Goal: Information Seeking & Learning: Check status

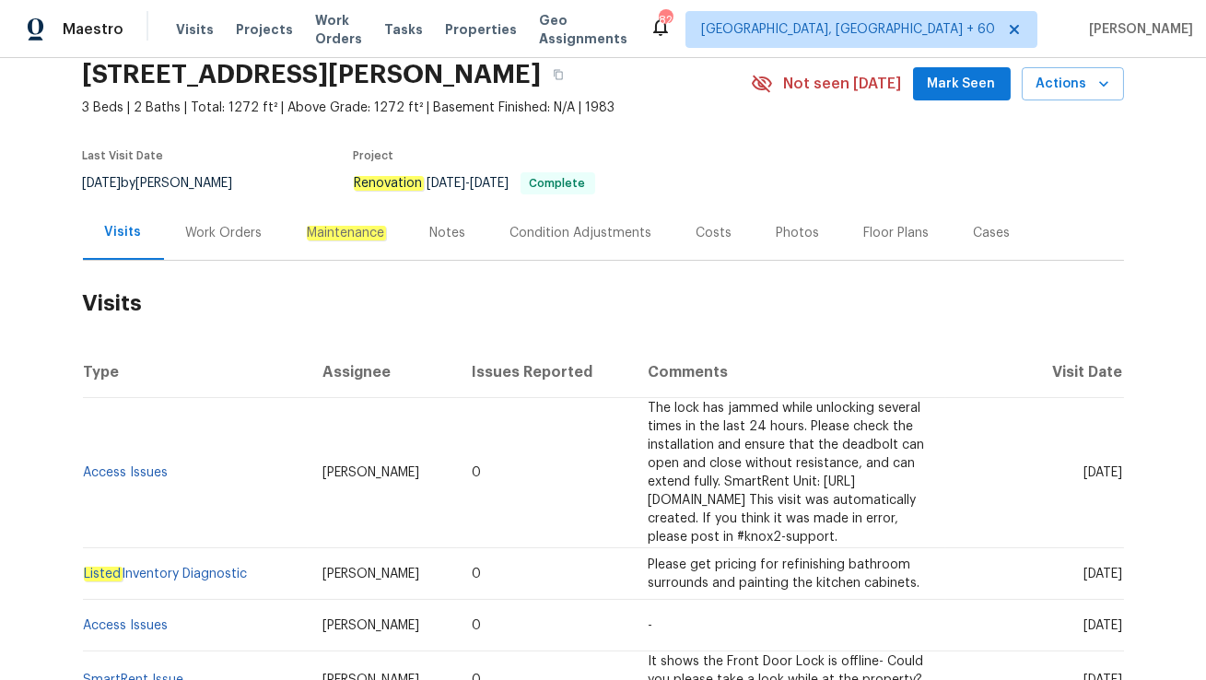
scroll to position [96, 0]
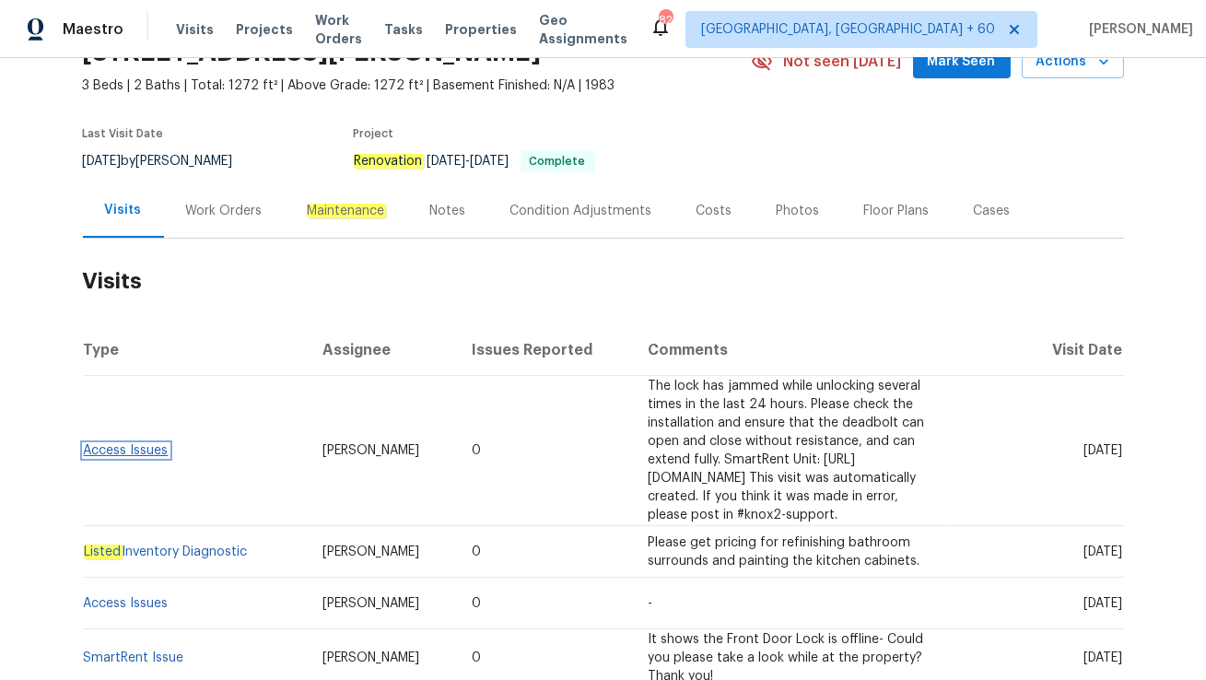
click at [94, 444] on link "Access Issues" at bounding box center [126, 450] width 85 height 13
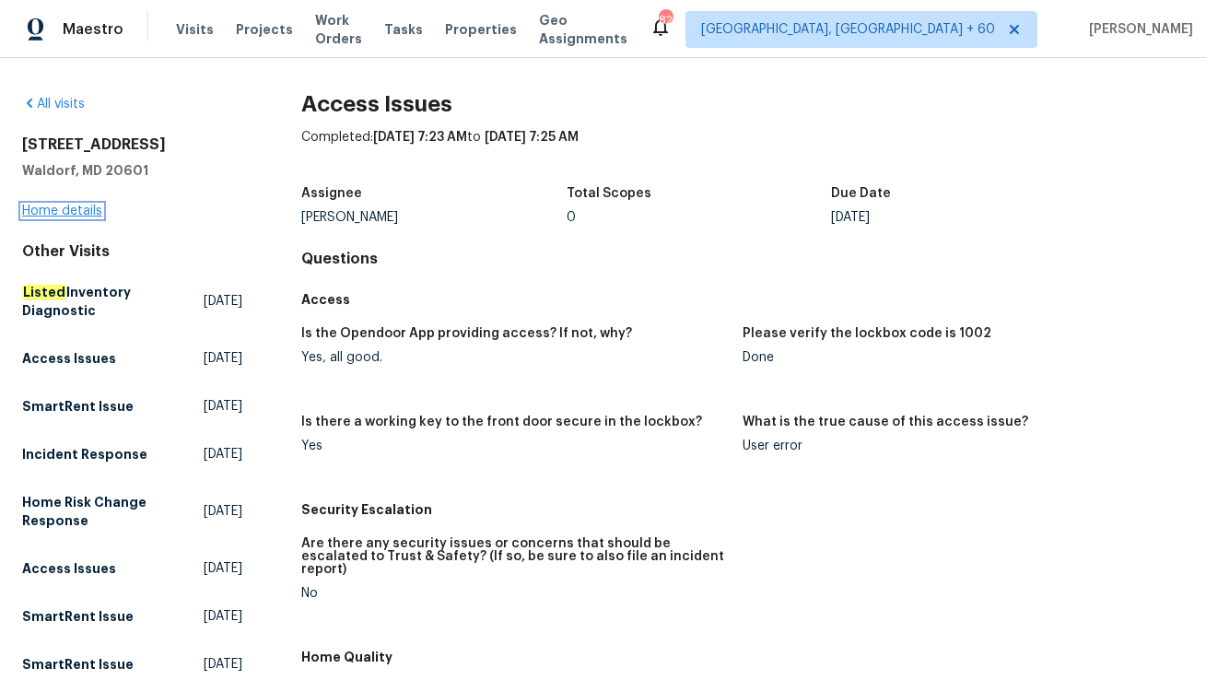
click at [71, 210] on link "Home details" at bounding box center [62, 211] width 80 height 13
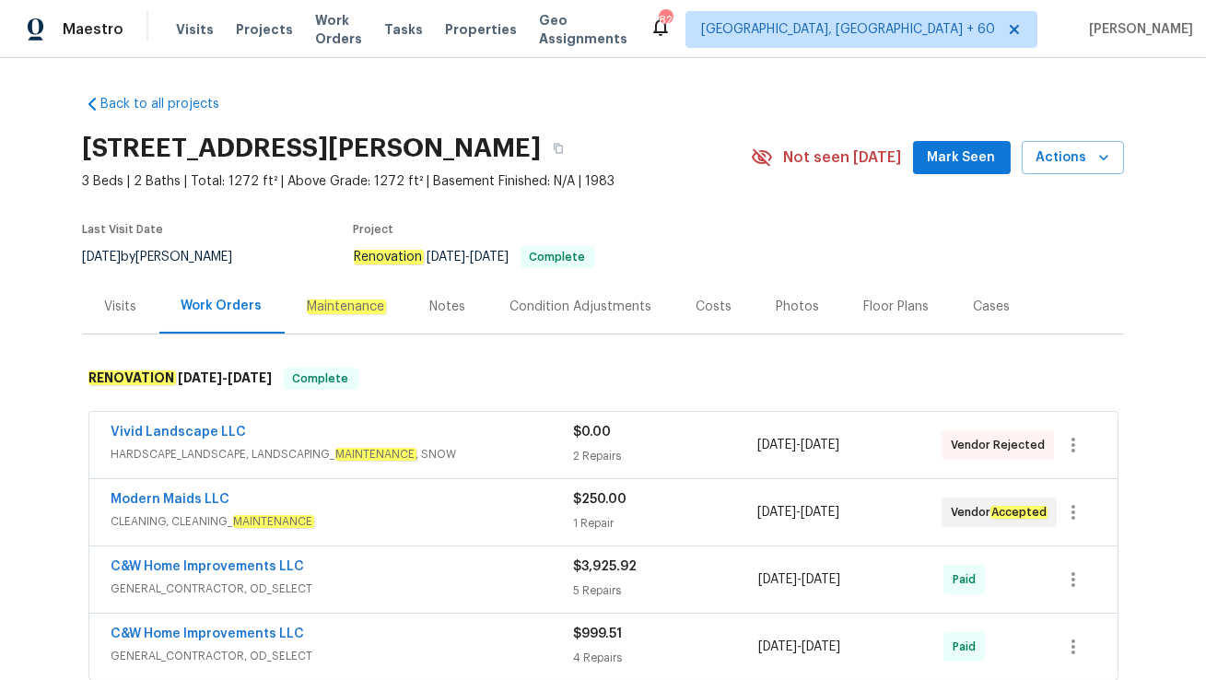
click at [109, 312] on div "Visits" at bounding box center [121, 307] width 32 height 18
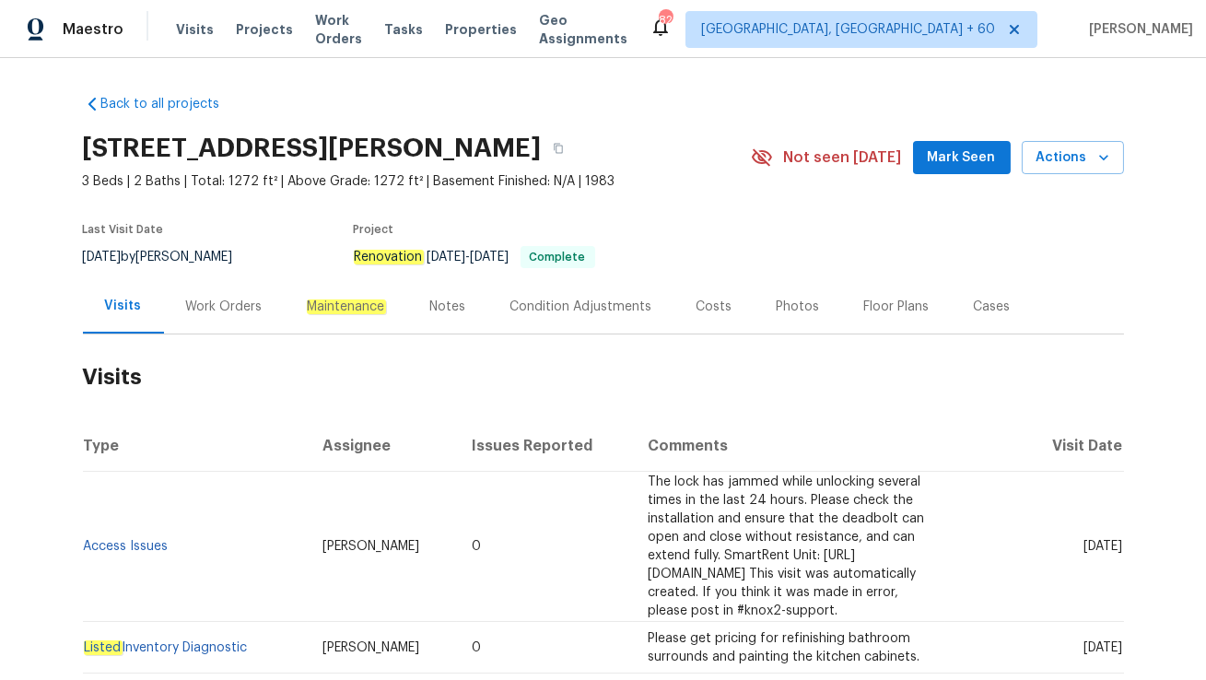
click at [193, 318] on div "Work Orders" at bounding box center [224, 306] width 121 height 54
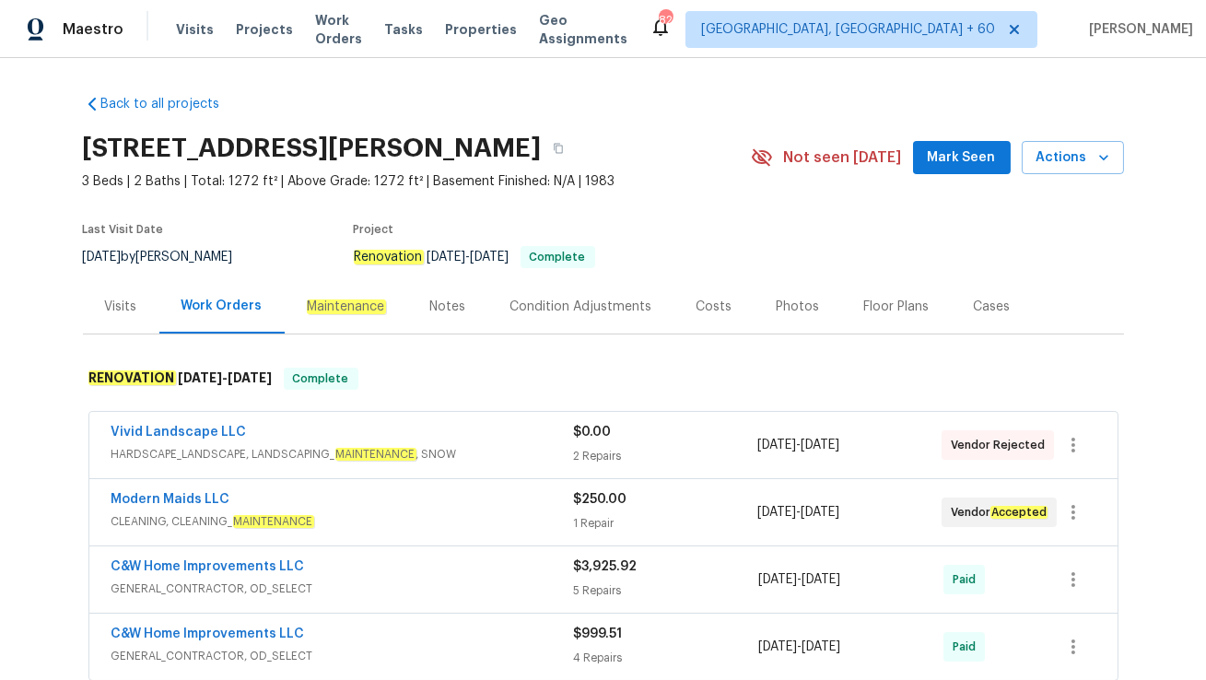
scroll to position [100, 0]
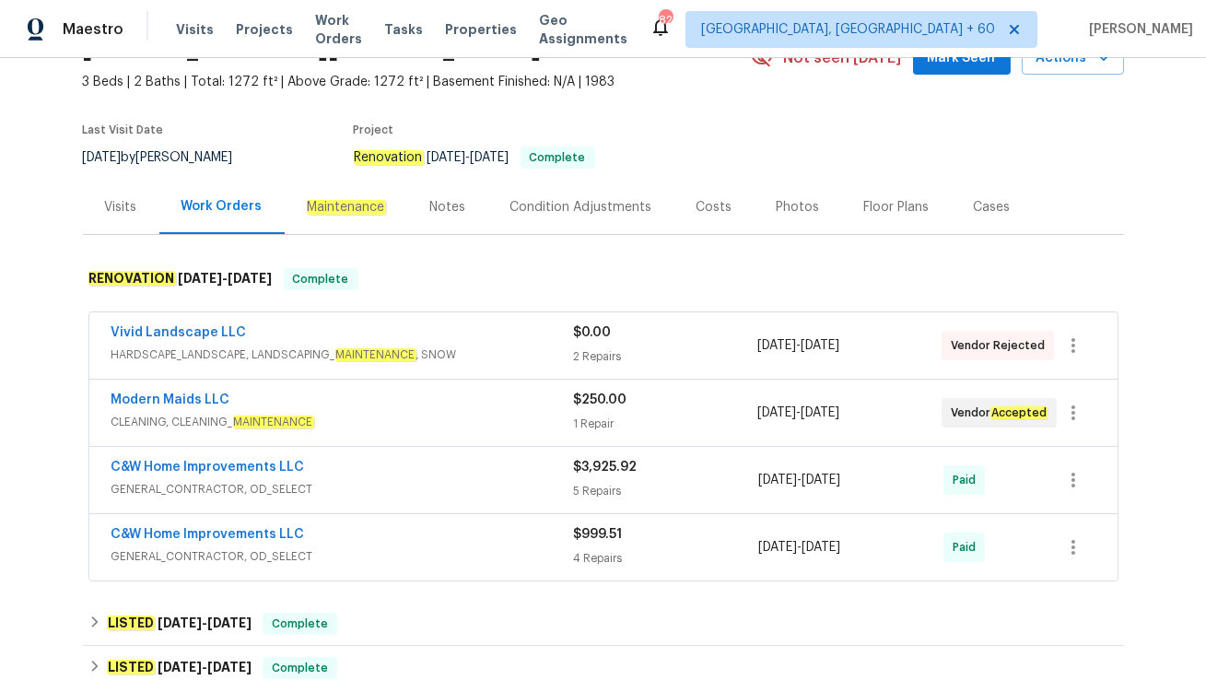
click at [381, 403] on div "Modern Maids LLC" at bounding box center [342, 402] width 462 height 22
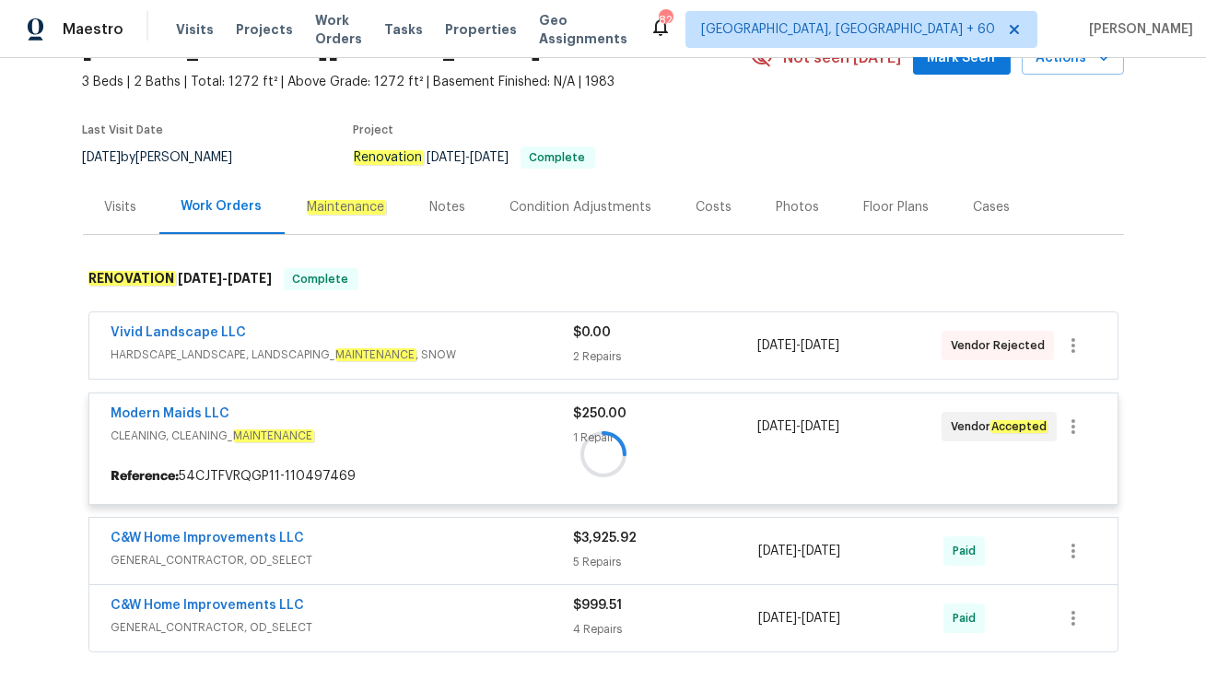
scroll to position [177, 0]
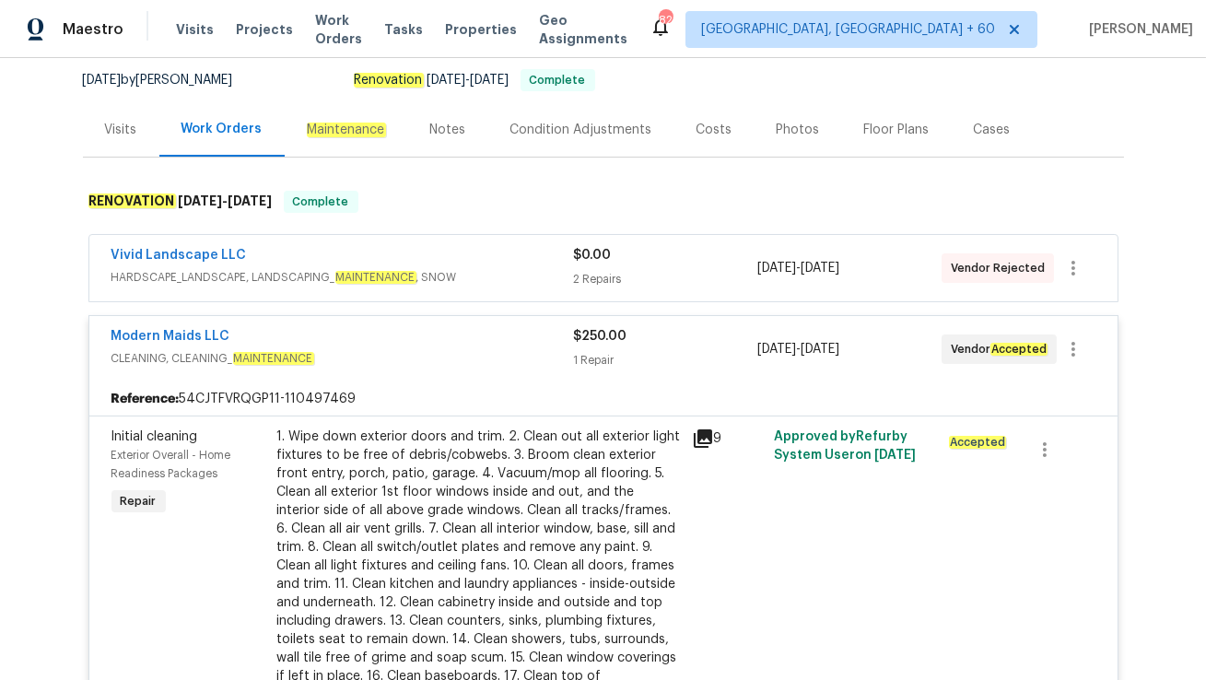
click at [398, 346] on div "Modern Maids LLC" at bounding box center [342, 338] width 462 height 22
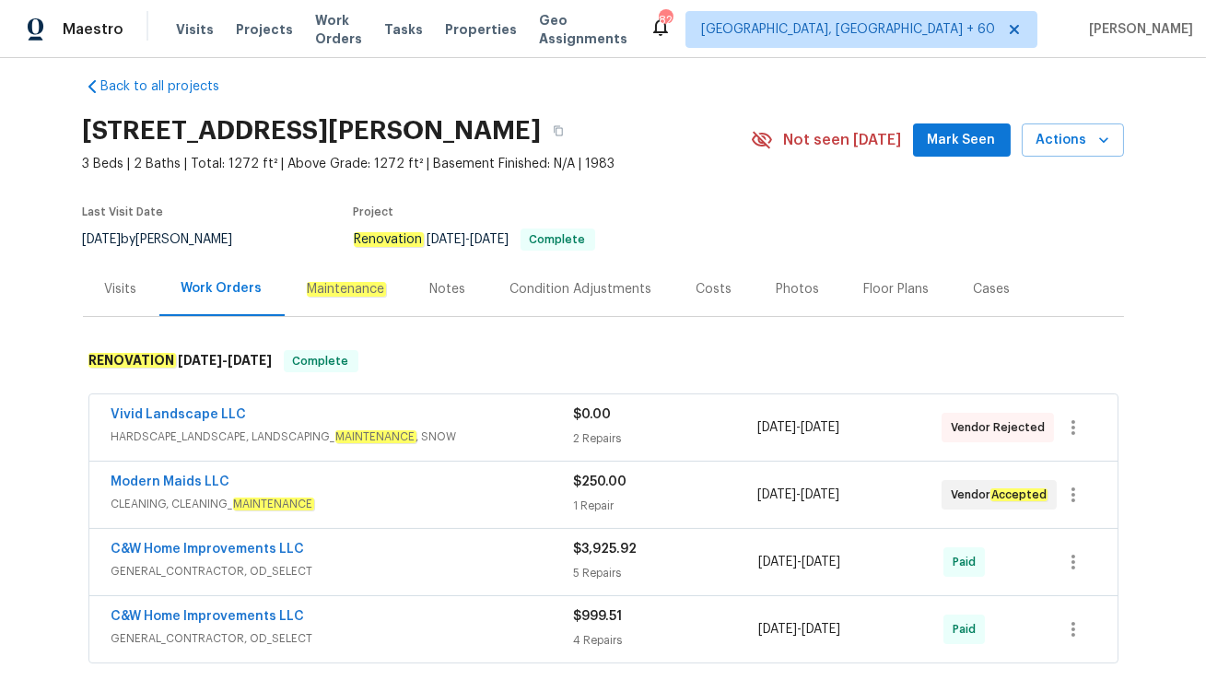
scroll to position [0, 0]
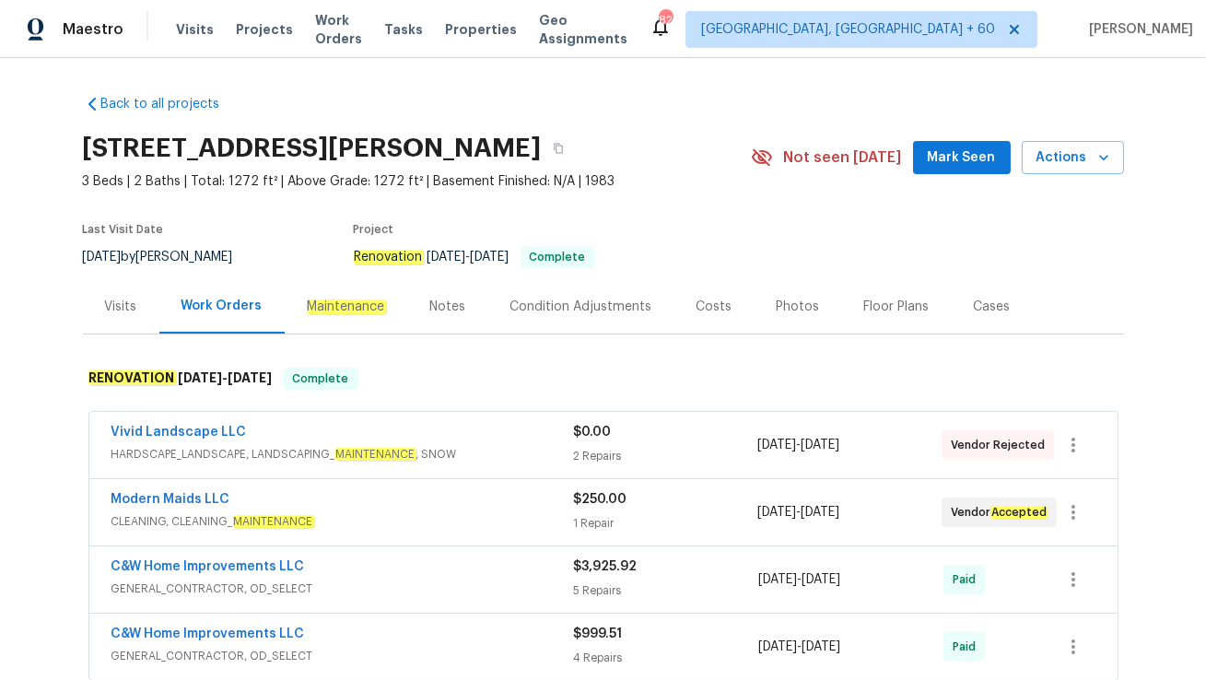
click at [130, 312] on div "Visits" at bounding box center [121, 307] width 32 height 18
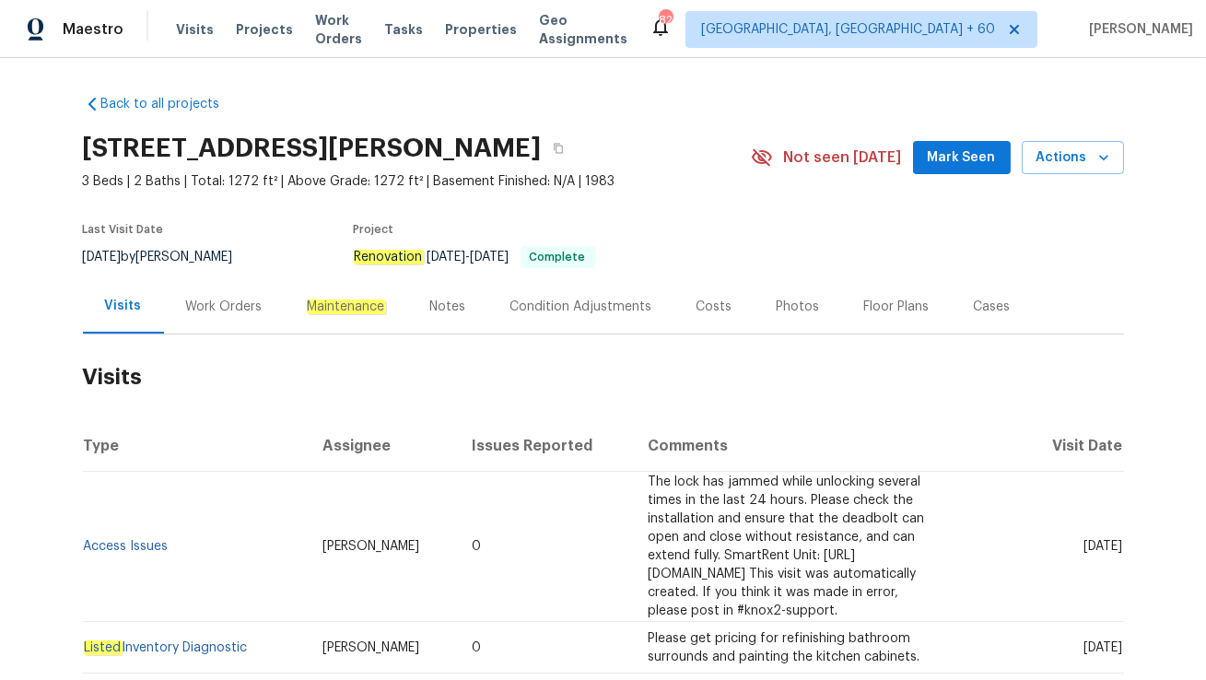
click at [240, 311] on div "Work Orders" at bounding box center [224, 307] width 76 height 18
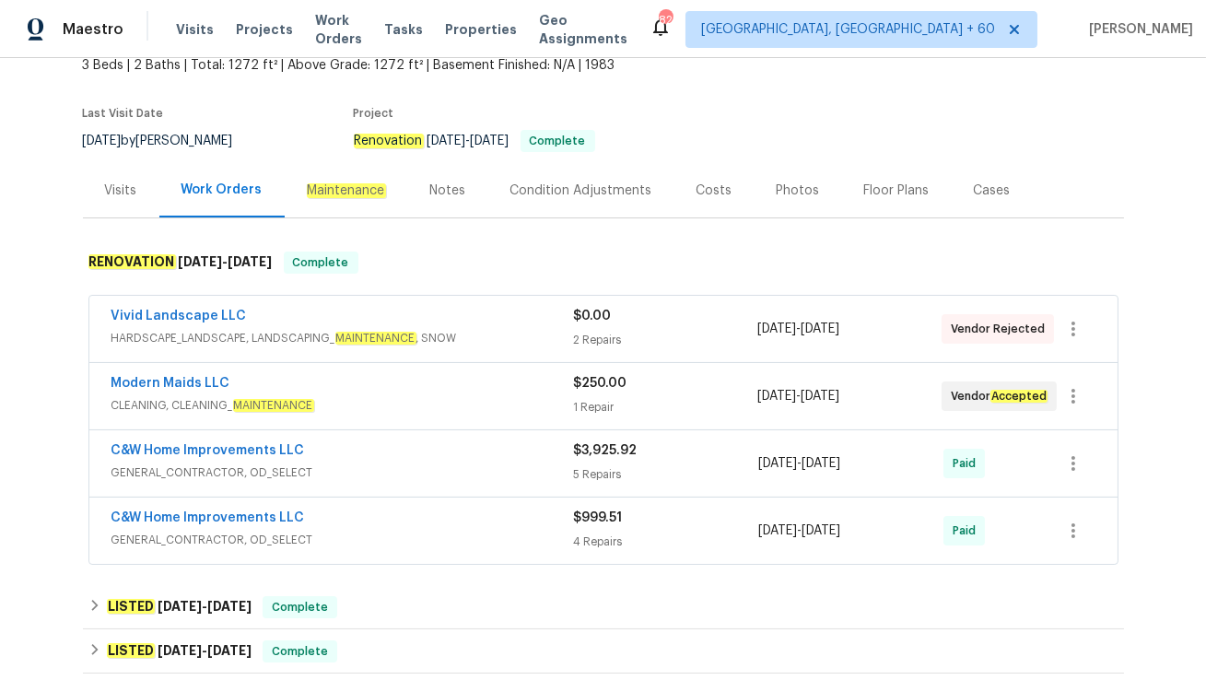
scroll to position [120, 0]
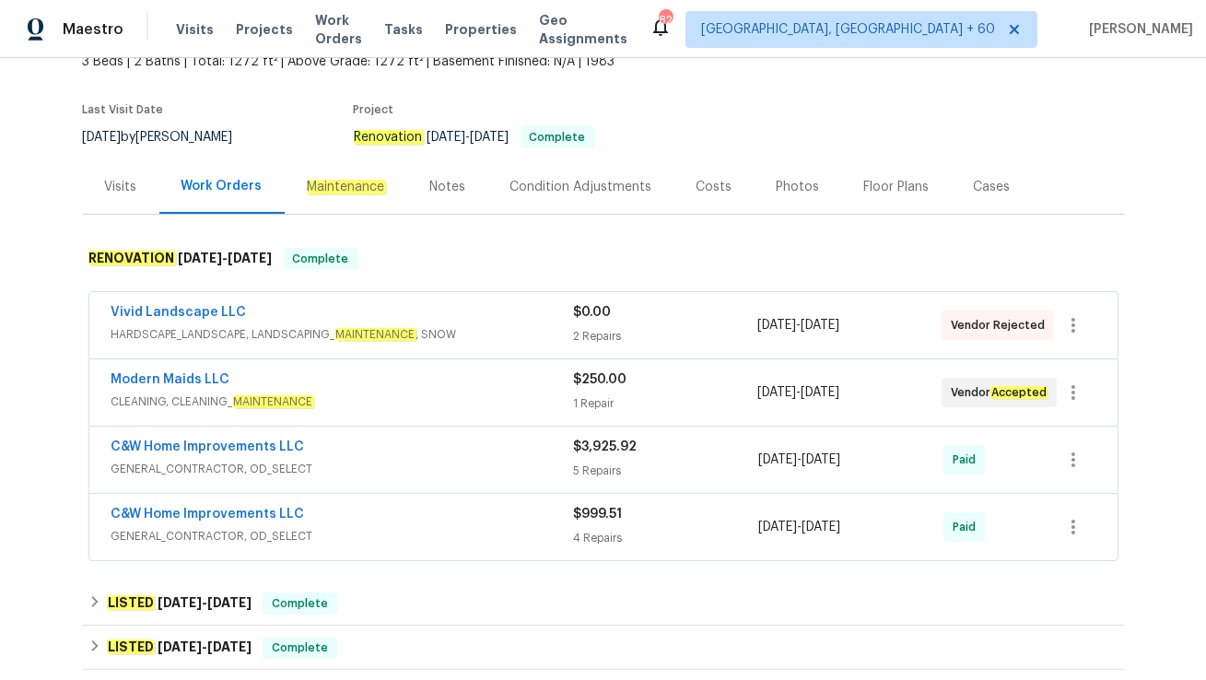
click at [361, 532] on span "GENERAL_CONTRACTOR, OD_SELECT" at bounding box center [342, 536] width 463 height 18
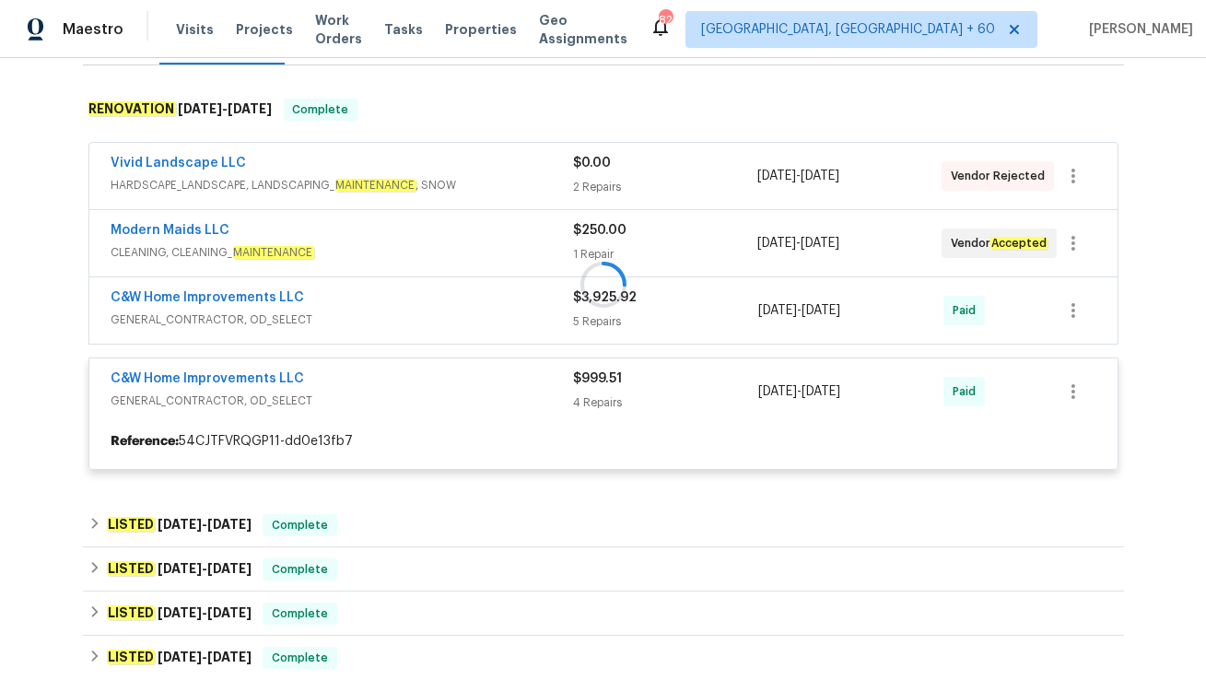
scroll to position [273, 0]
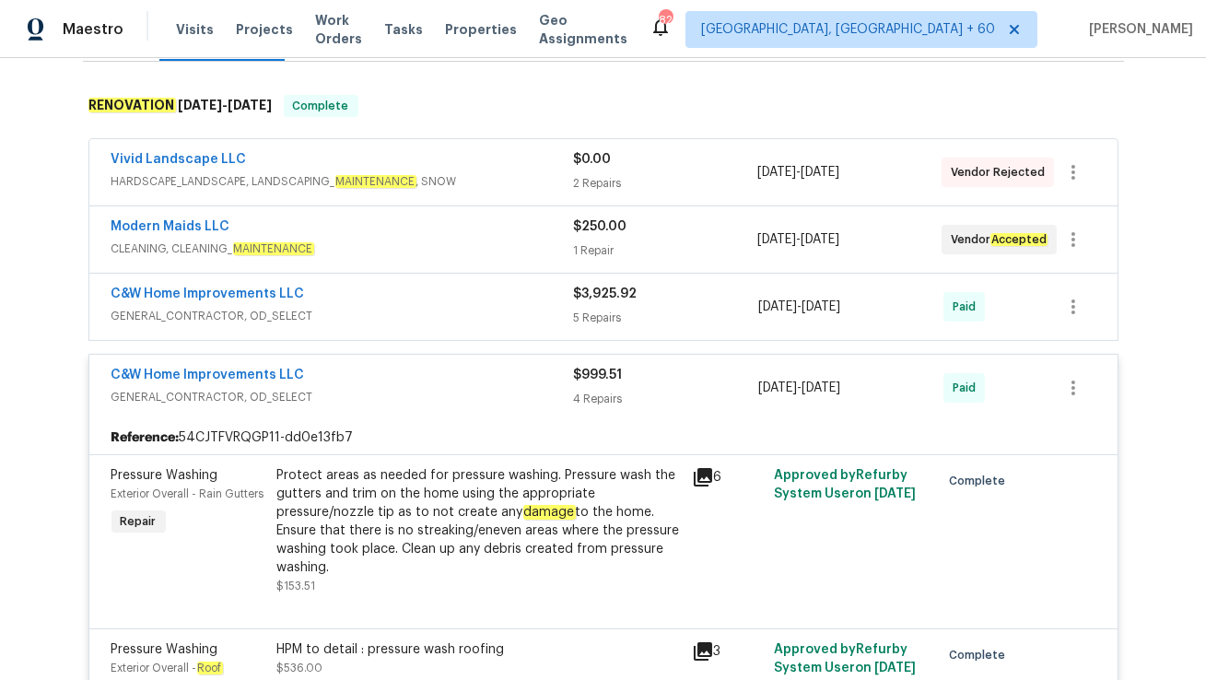
click at [393, 295] on div "C&W Home Improvements LLC" at bounding box center [342, 296] width 463 height 22
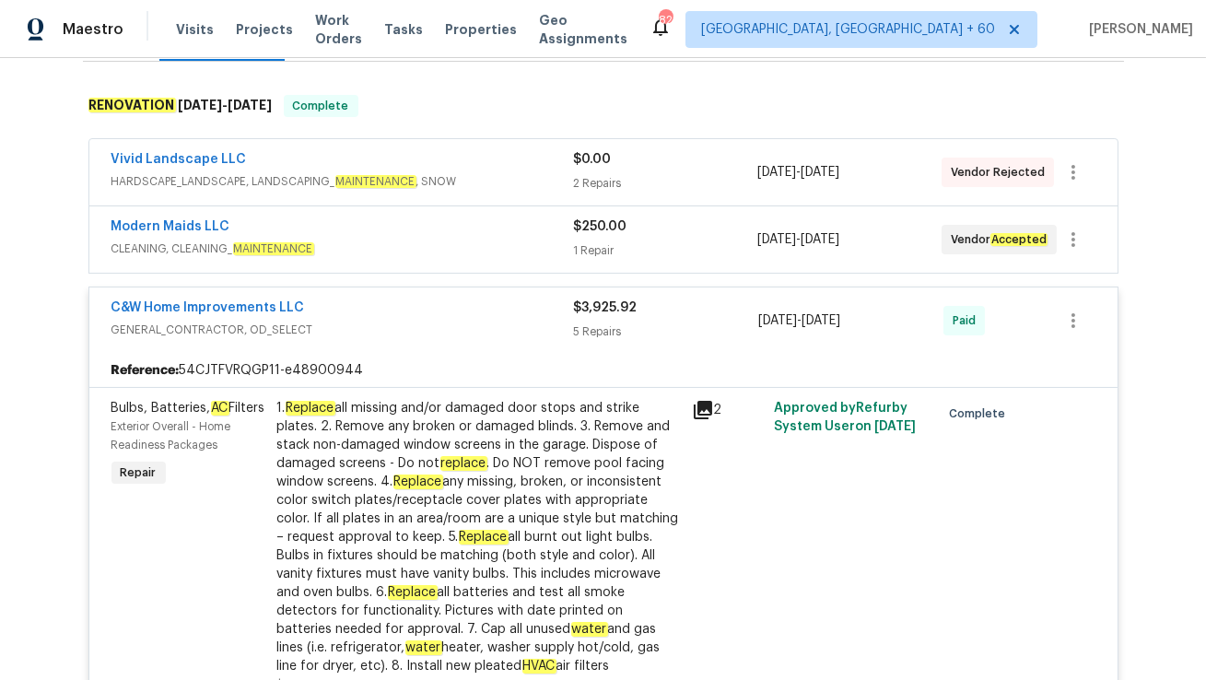
click at [366, 236] on div "Modern Maids LLC" at bounding box center [342, 228] width 462 height 22
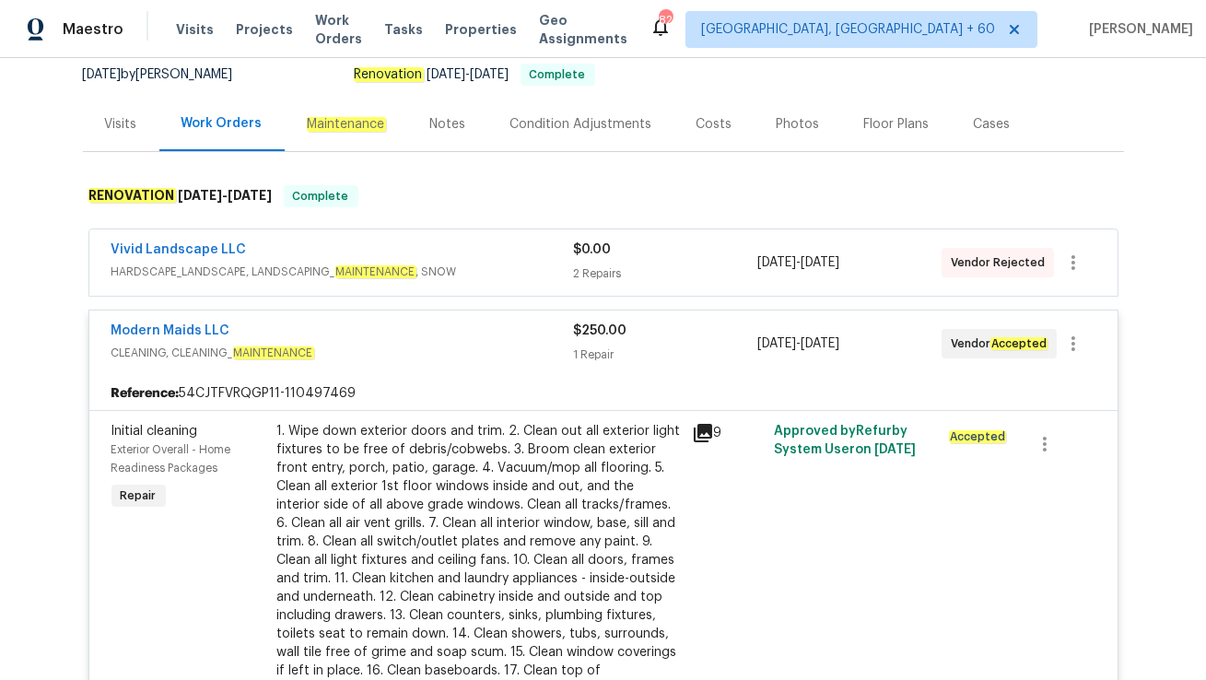
scroll to position [97, 0]
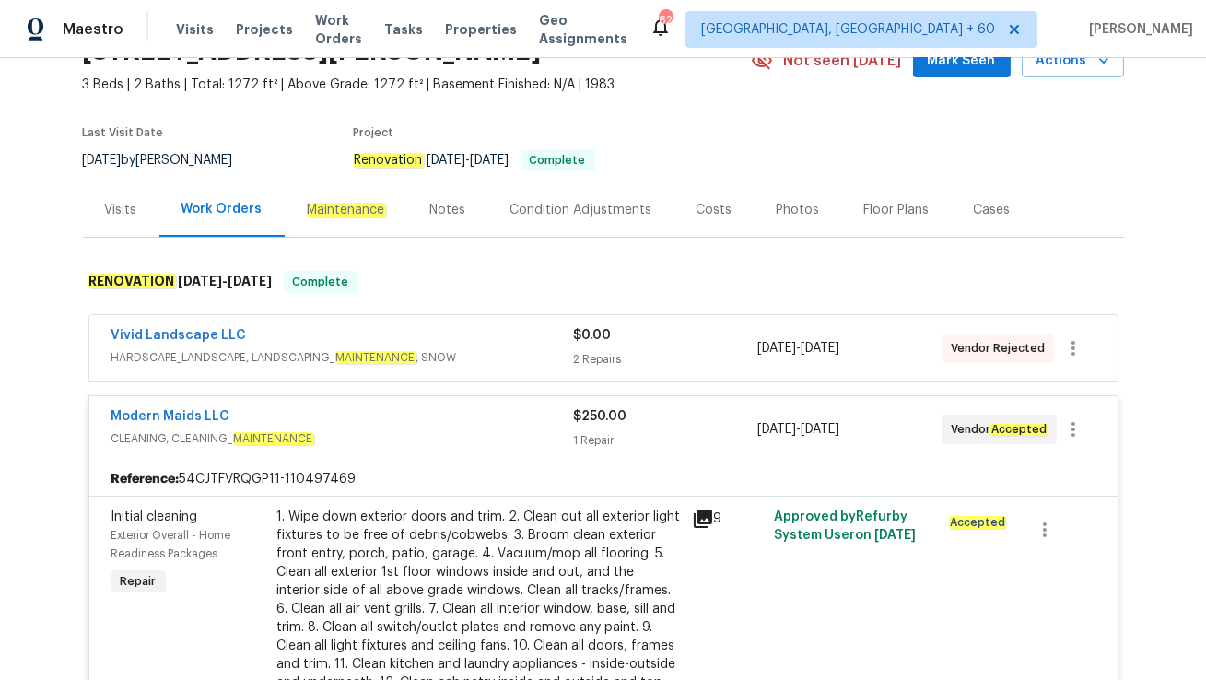
click at [440, 326] on div "Vivid Landscape LLC" at bounding box center [342, 337] width 462 height 22
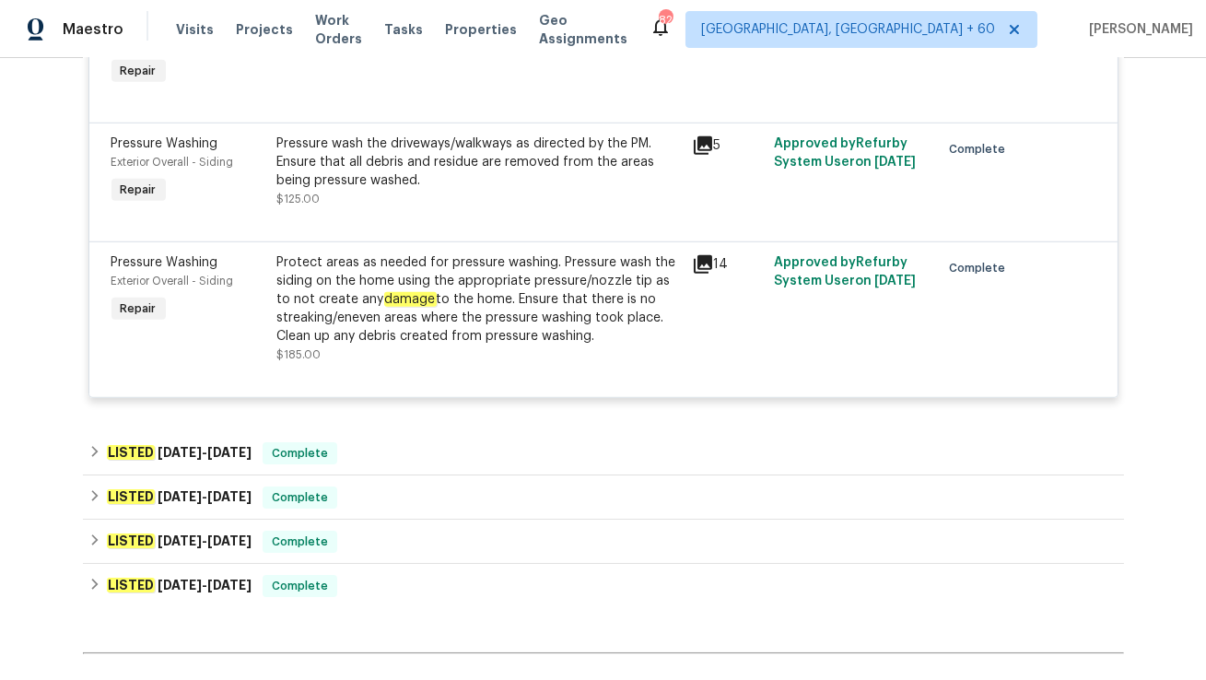
scroll to position [2958, 0]
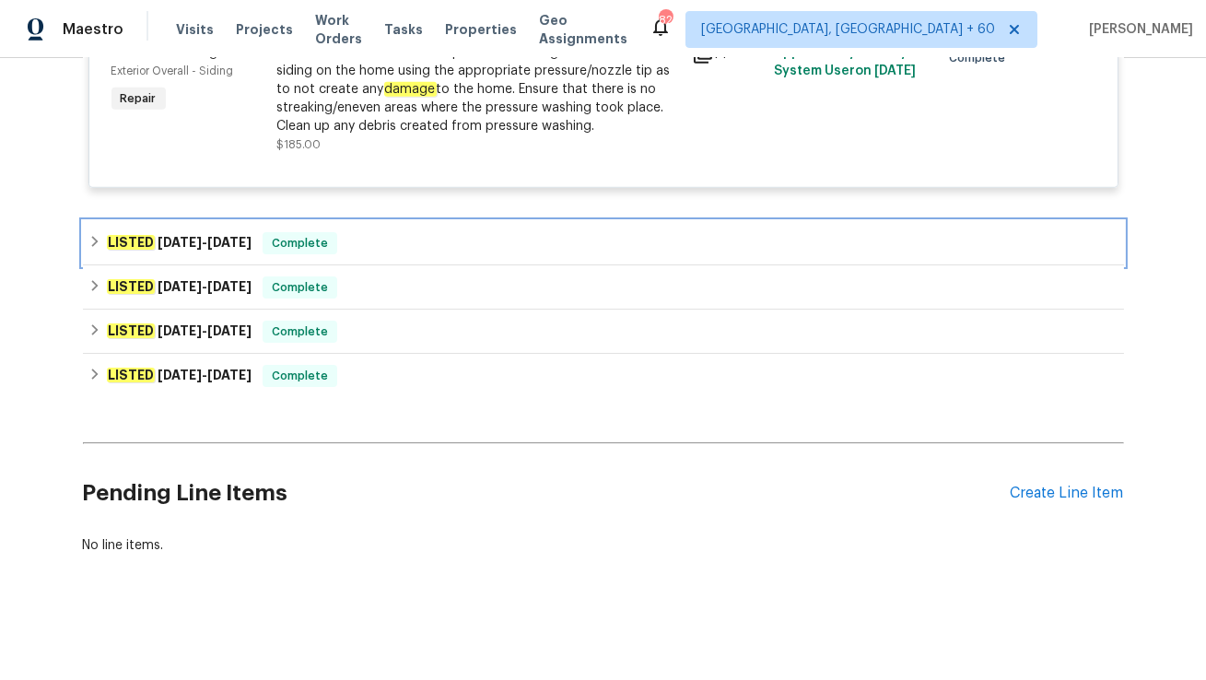
click at [404, 252] on div "LISTED [DATE] - [DATE] Complete" at bounding box center [603, 243] width 1030 height 22
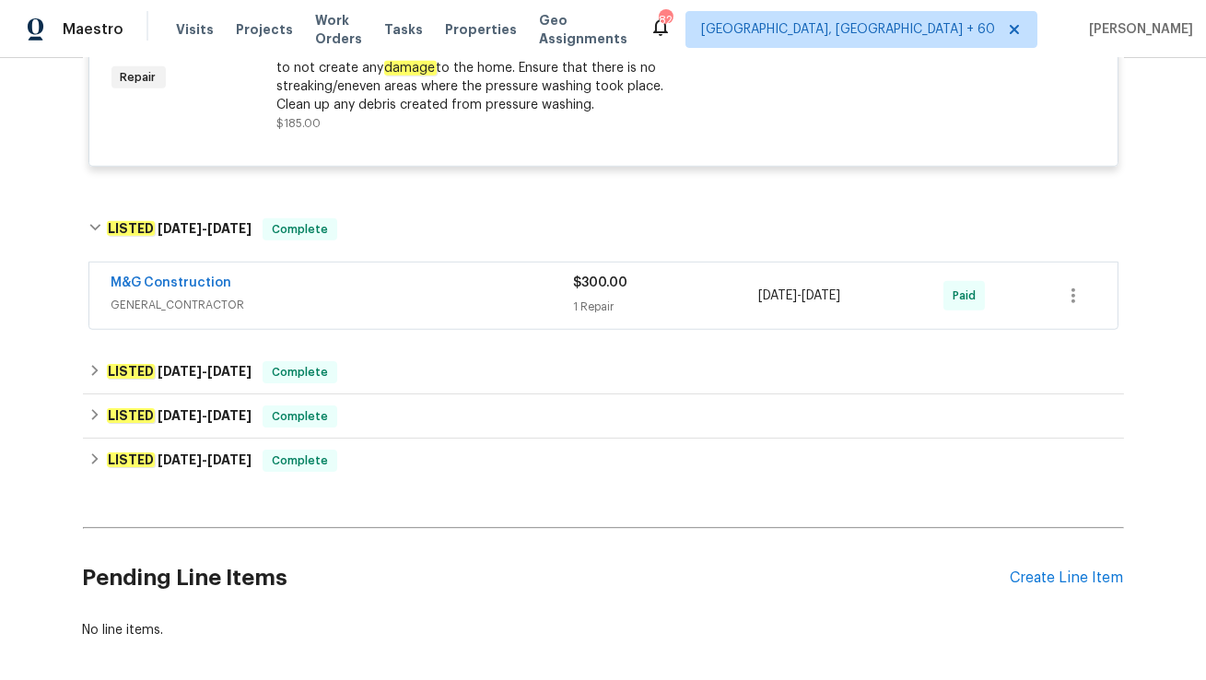
click at [384, 314] on span "GENERAL_CONTRACTOR" at bounding box center [342, 305] width 463 height 18
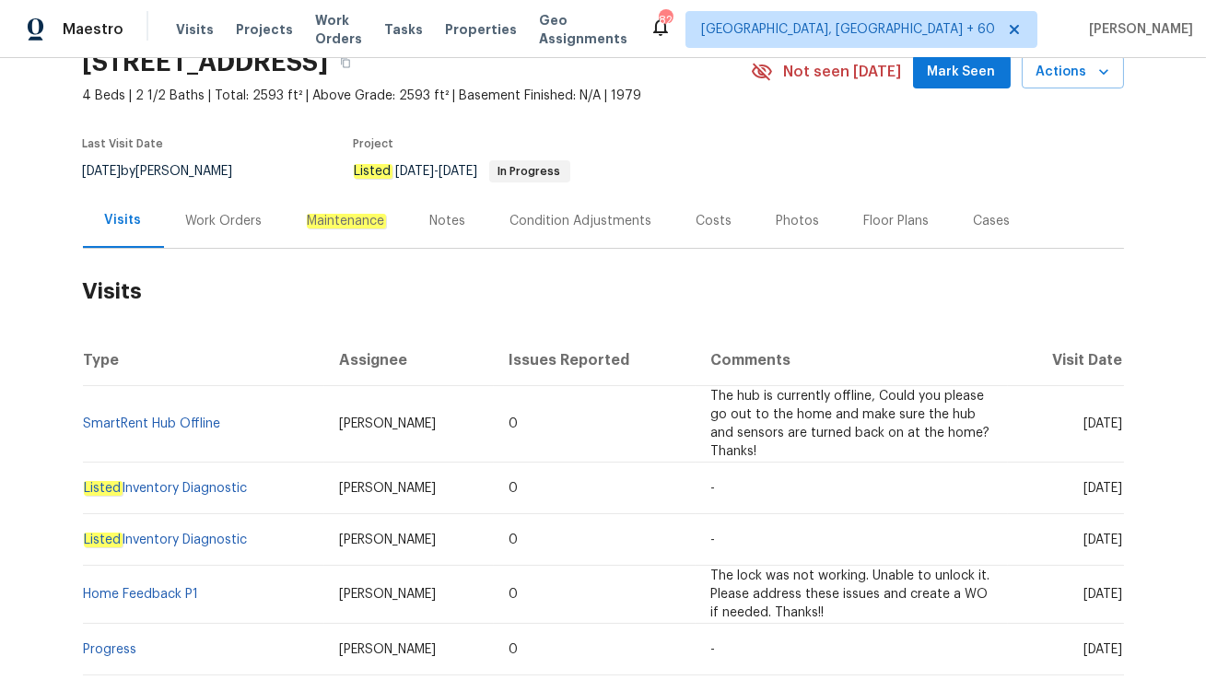
scroll to position [96, 0]
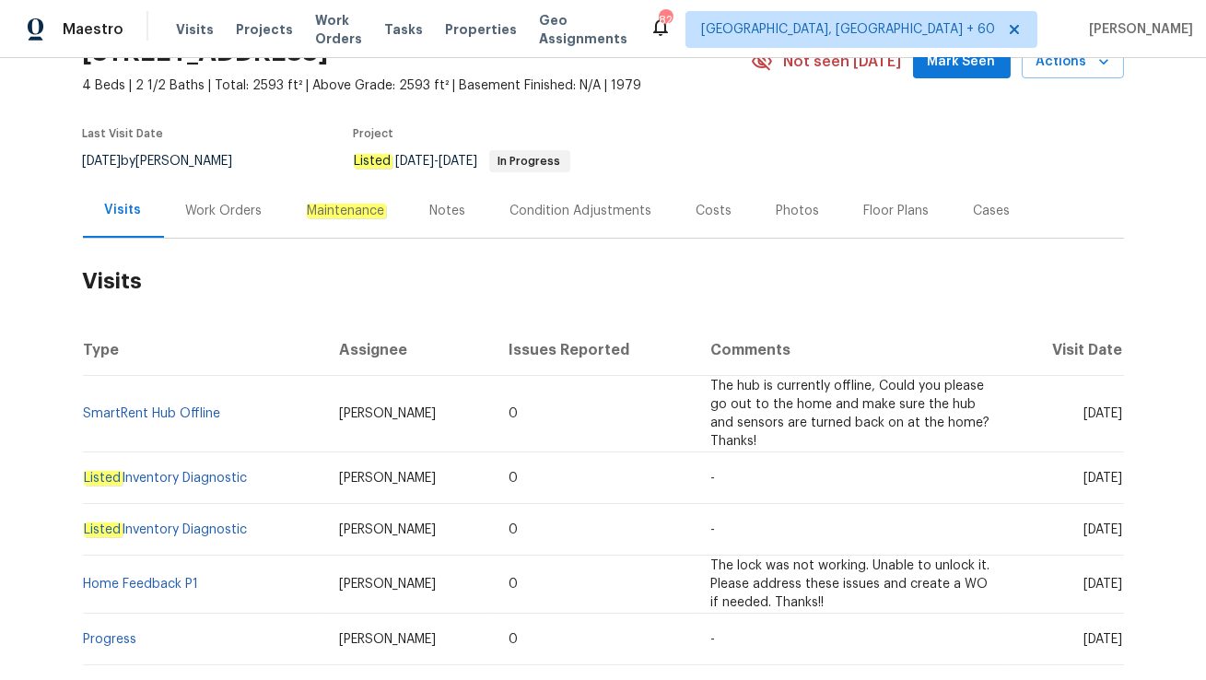
click at [222, 203] on div "Work Orders" at bounding box center [224, 211] width 76 height 18
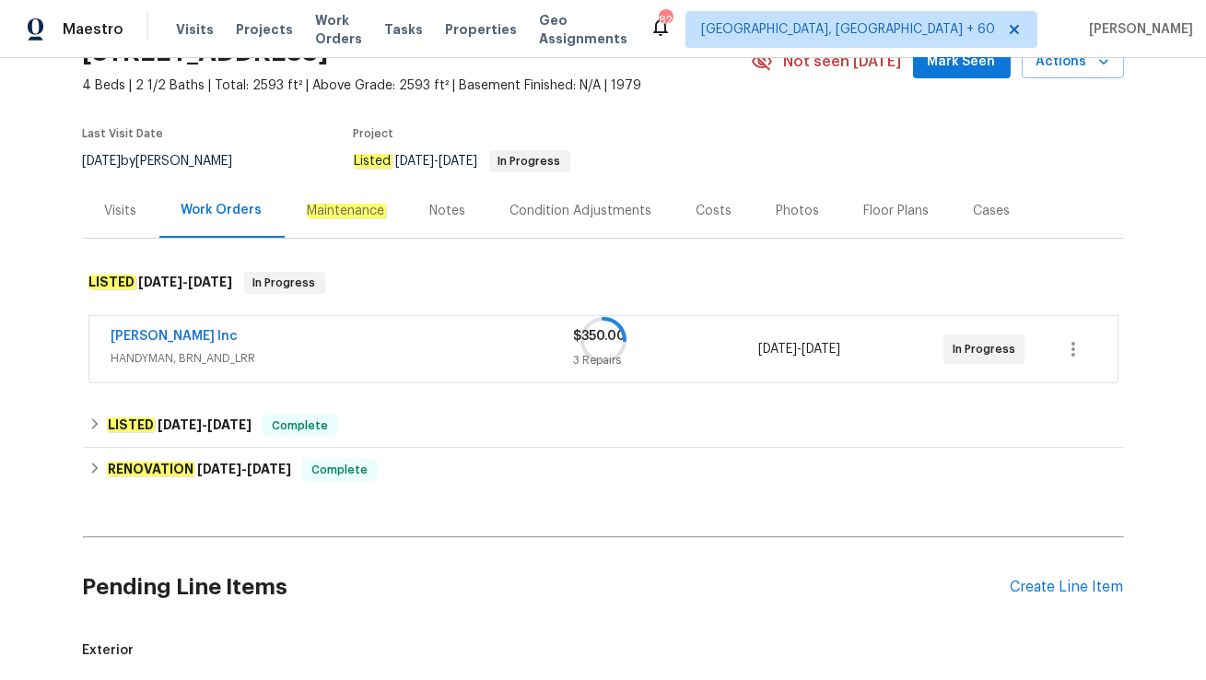
click at [284, 345] on div "Michael Radney Inc" at bounding box center [342, 338] width 463 height 22
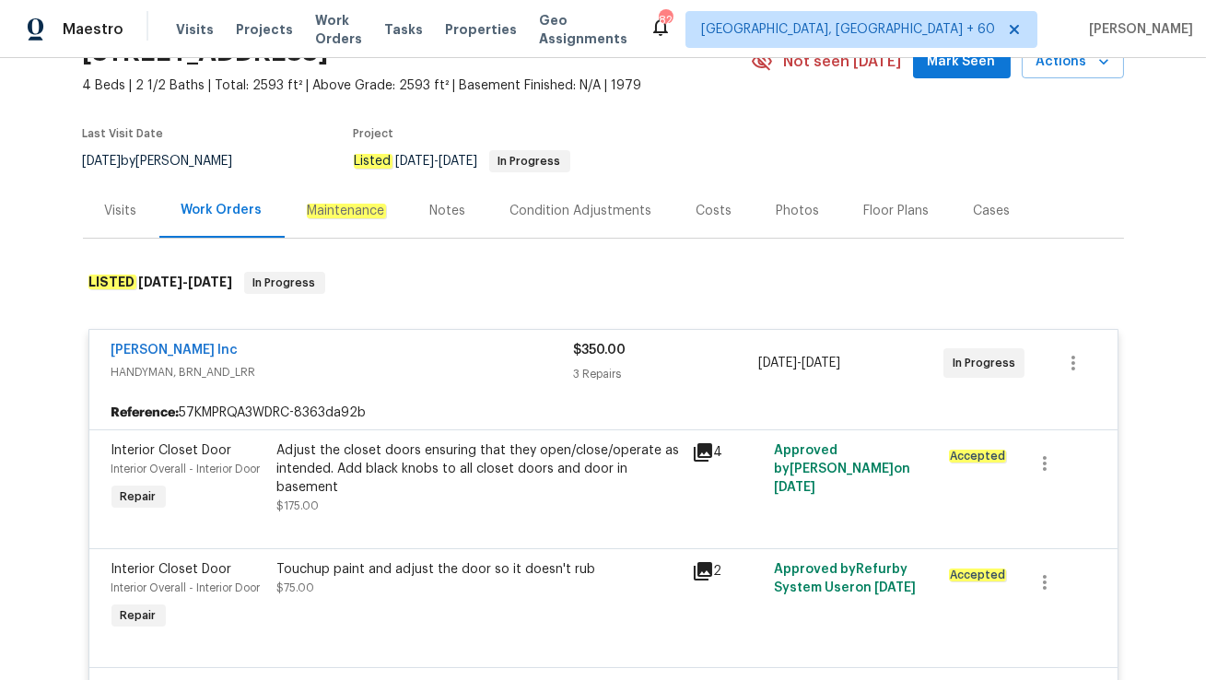
click at [115, 226] on div "Visits" at bounding box center [121, 210] width 76 height 54
